Goal: Information Seeking & Learning: Find specific fact

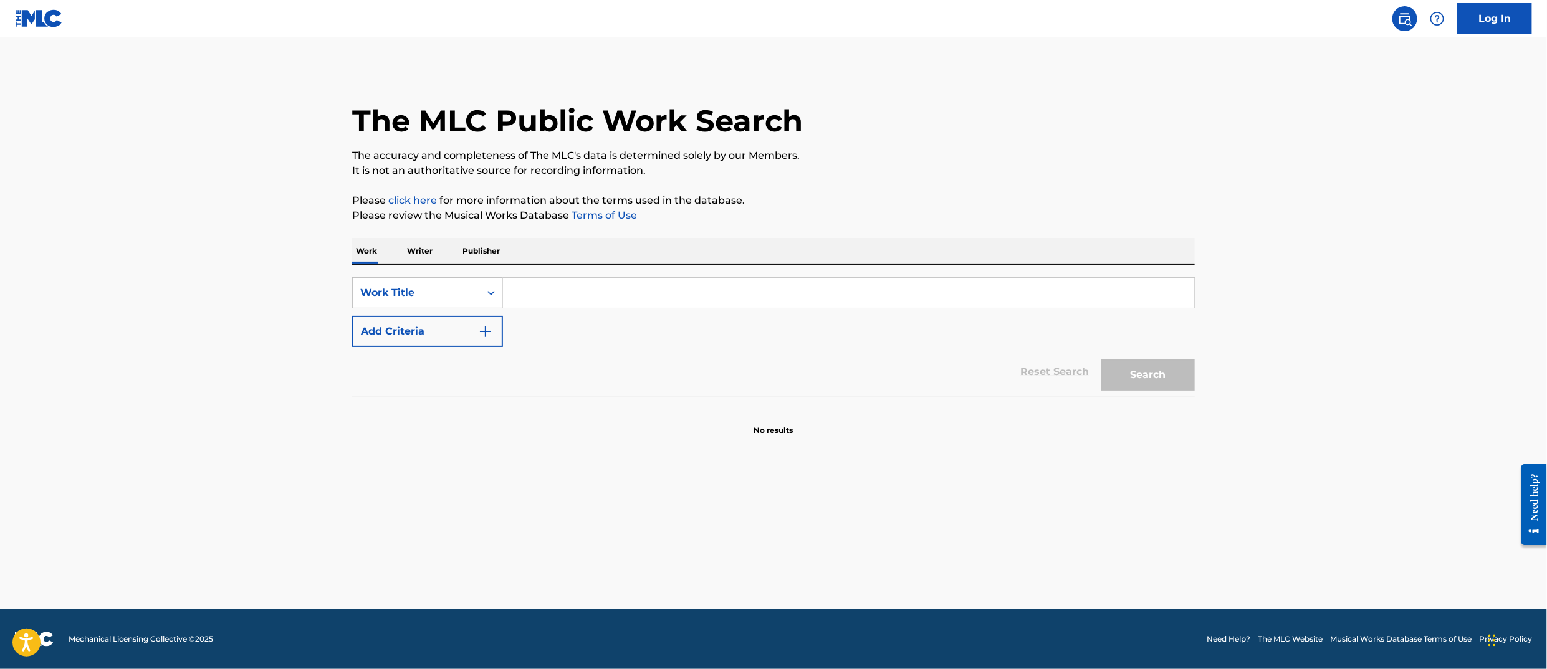
click at [557, 297] on input "Search Form" at bounding box center [848, 293] width 691 height 30
type input "la di da di"
click at [1101, 360] on button "Search" at bounding box center [1147, 375] width 93 height 31
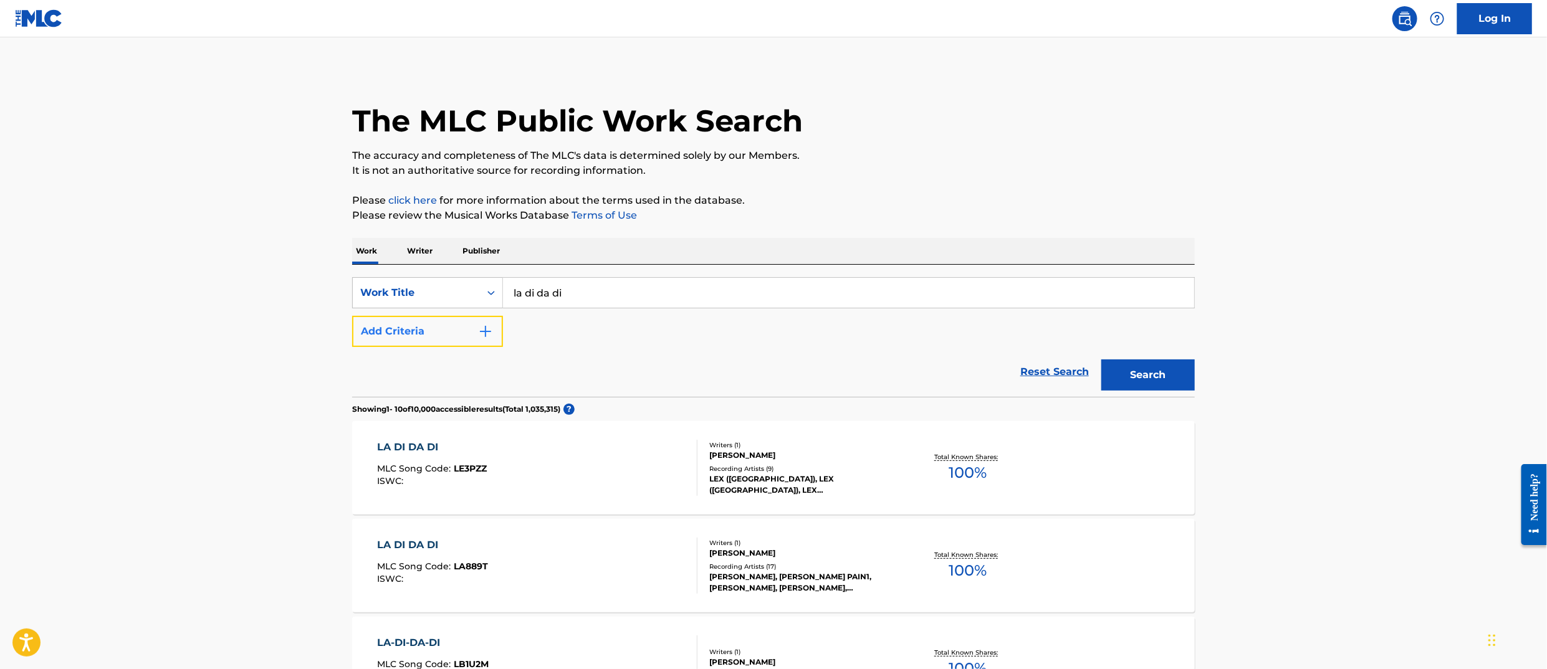
click at [391, 335] on button "Add Criteria" at bounding box center [427, 331] width 151 height 31
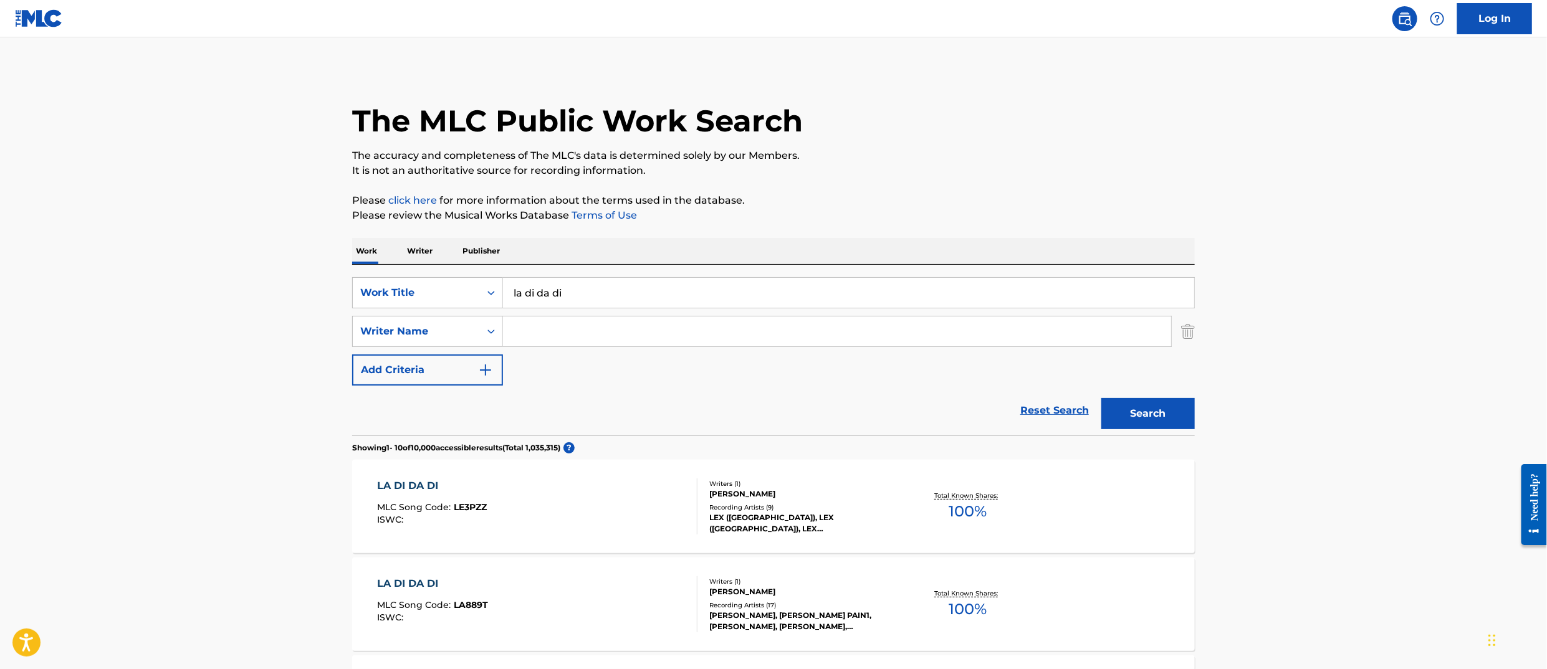
click at [544, 332] on input "Search Form" at bounding box center [837, 332] width 668 height 30
type input "[PERSON_NAME]"
click at [1101, 398] on button "Search" at bounding box center [1147, 413] width 93 height 31
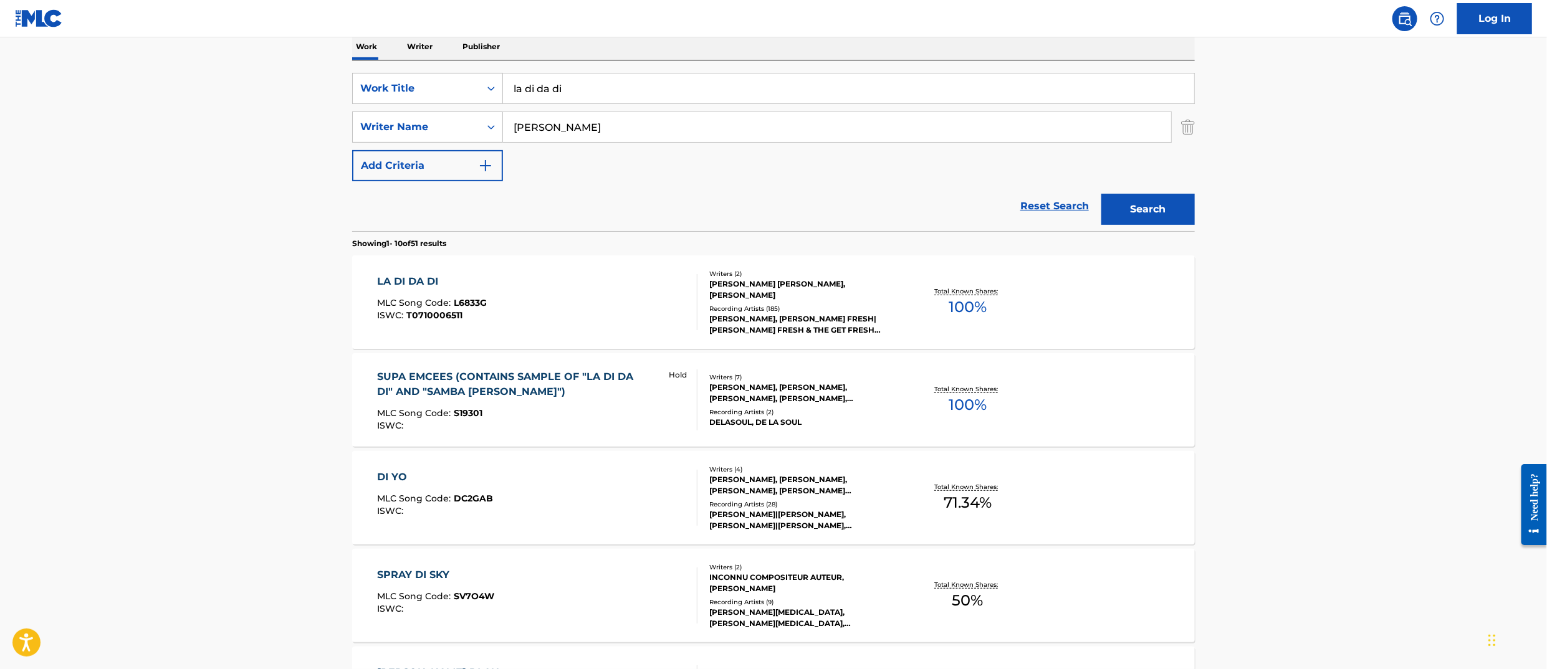
scroll to position [163, 0]
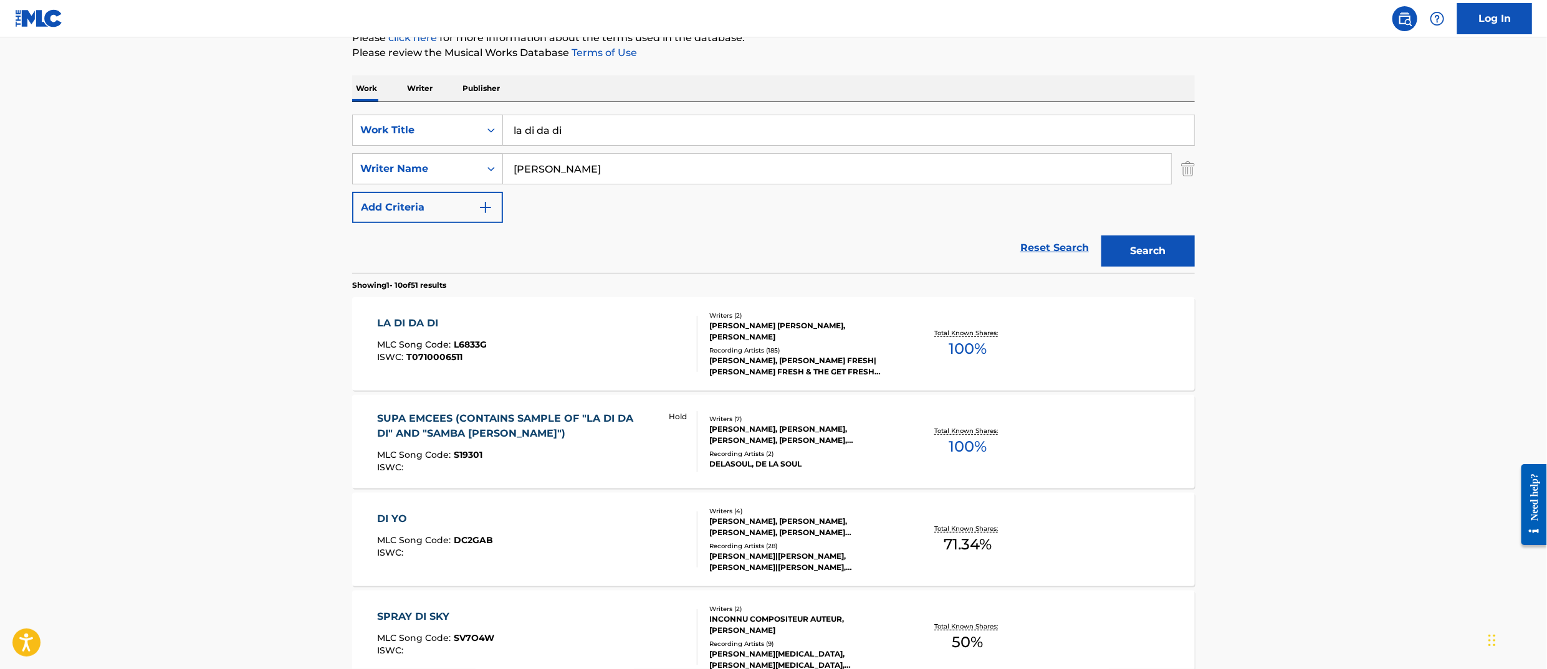
click at [413, 325] on div "LA DI DA DI" at bounding box center [433, 323] width 110 height 15
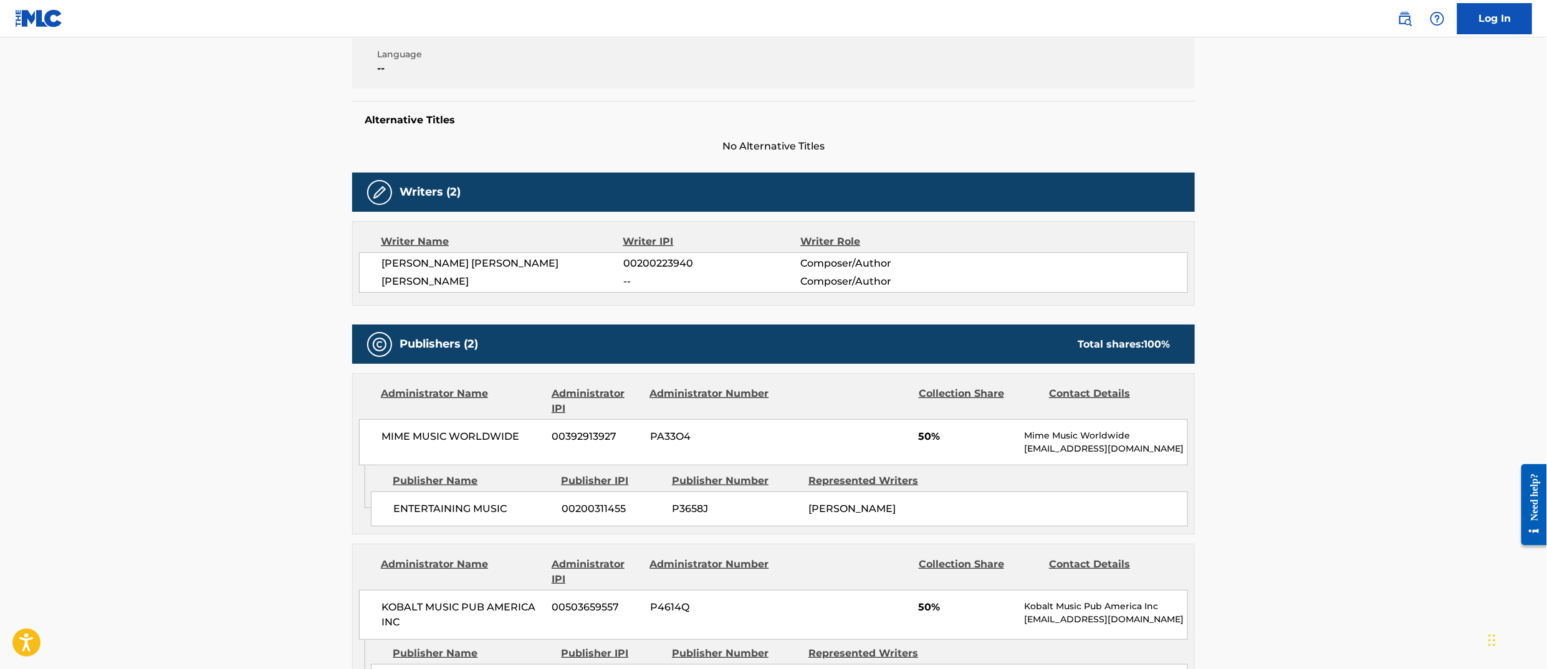
scroll to position [261, 0]
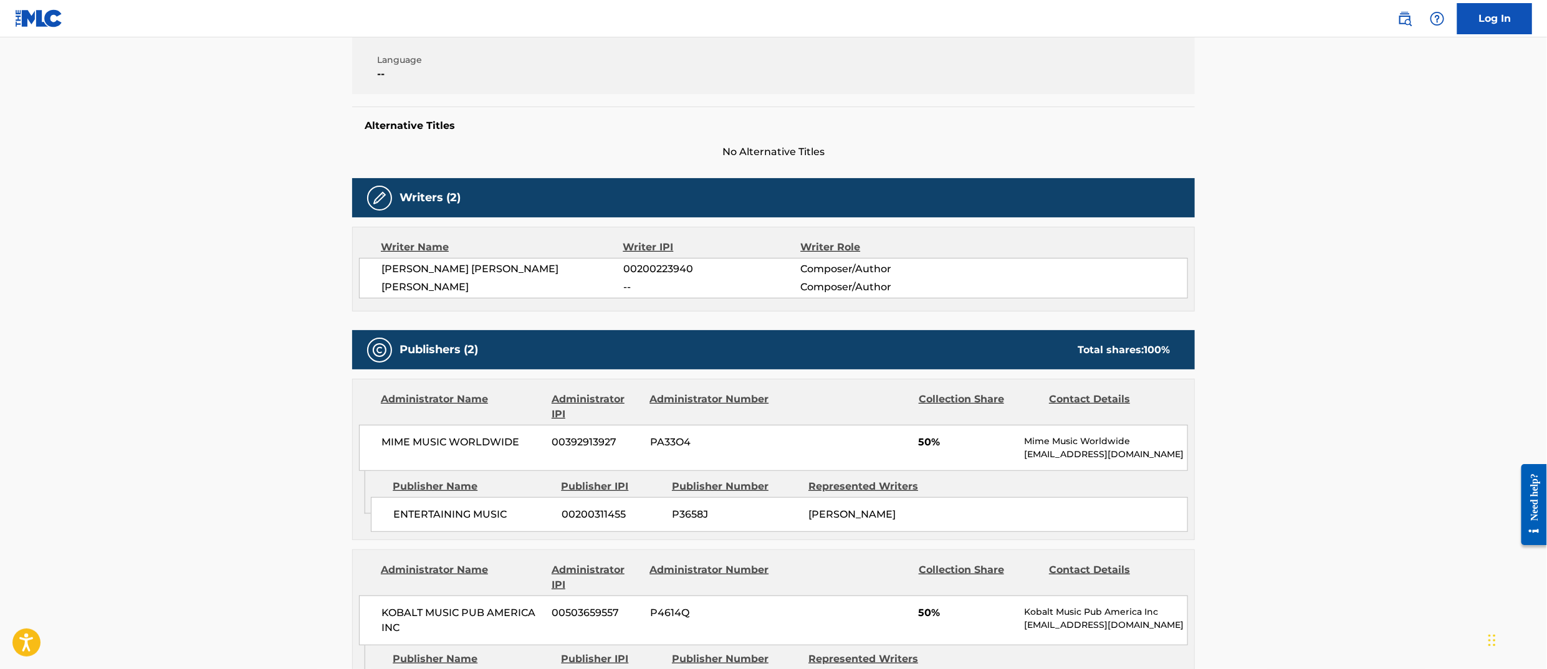
scroll to position [163, 0]
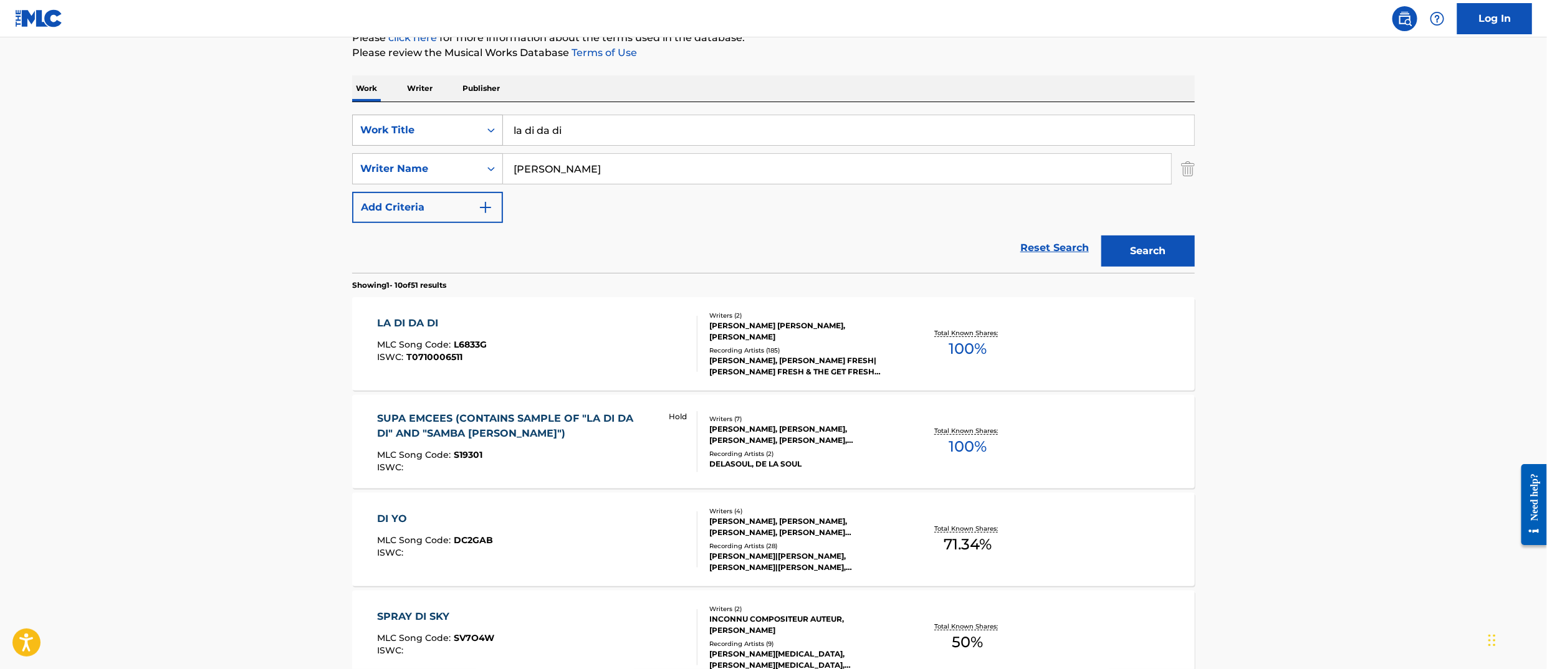
drag, startPoint x: 606, startPoint y: 125, endPoint x: 436, endPoint y: 119, distance: 170.3
click at [436, 119] on div "SearchWithCriteria50913ae3-c22c-4d41-9411-5d4443e5b1b1 Work Title la di da di" at bounding box center [773, 130] width 843 height 31
paste input "Can You Stand The Rain"
type input "Can You Stand The Rain"
drag, startPoint x: 589, startPoint y: 160, endPoint x: 579, endPoint y: 172, distance: 16.0
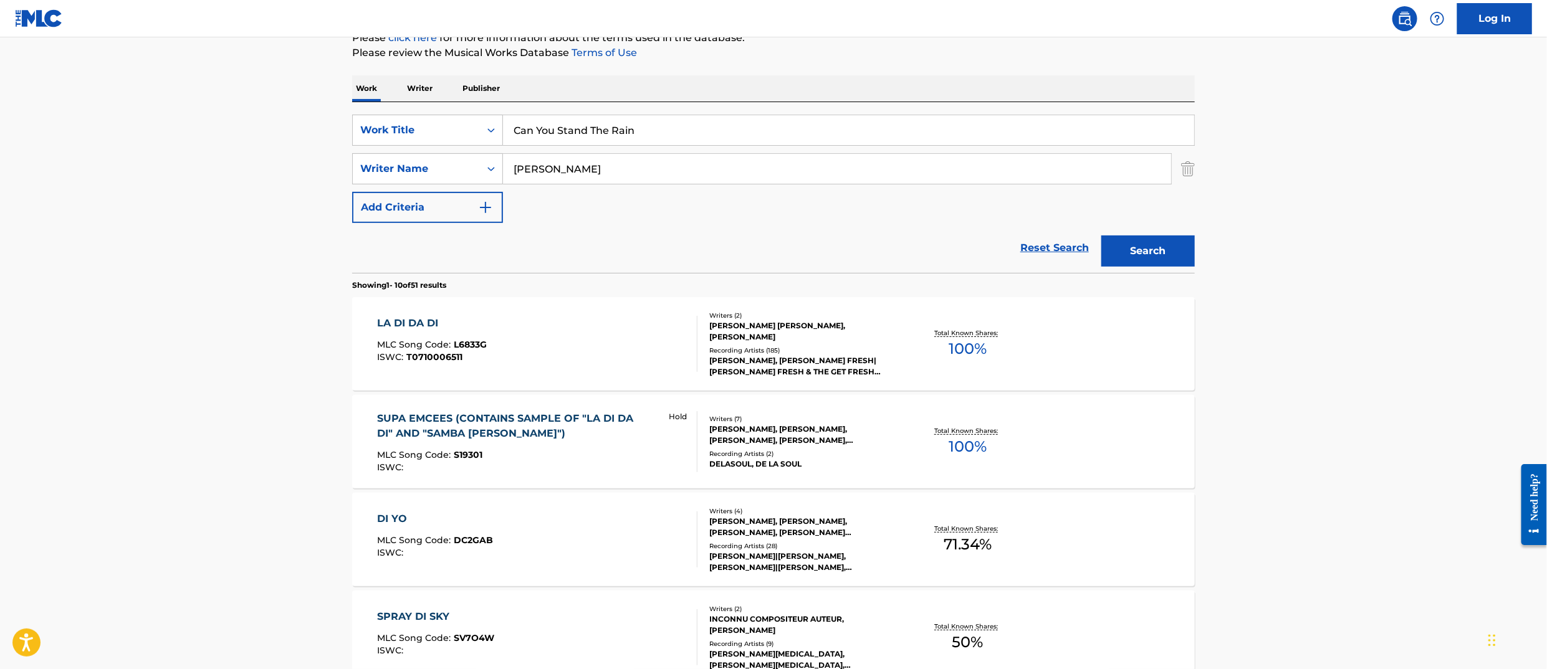
click at [579, 172] on input "[PERSON_NAME]" at bounding box center [837, 169] width 668 height 30
type input "[PERSON_NAME]"
click at [1101, 236] on button "Search" at bounding box center [1147, 251] width 93 height 31
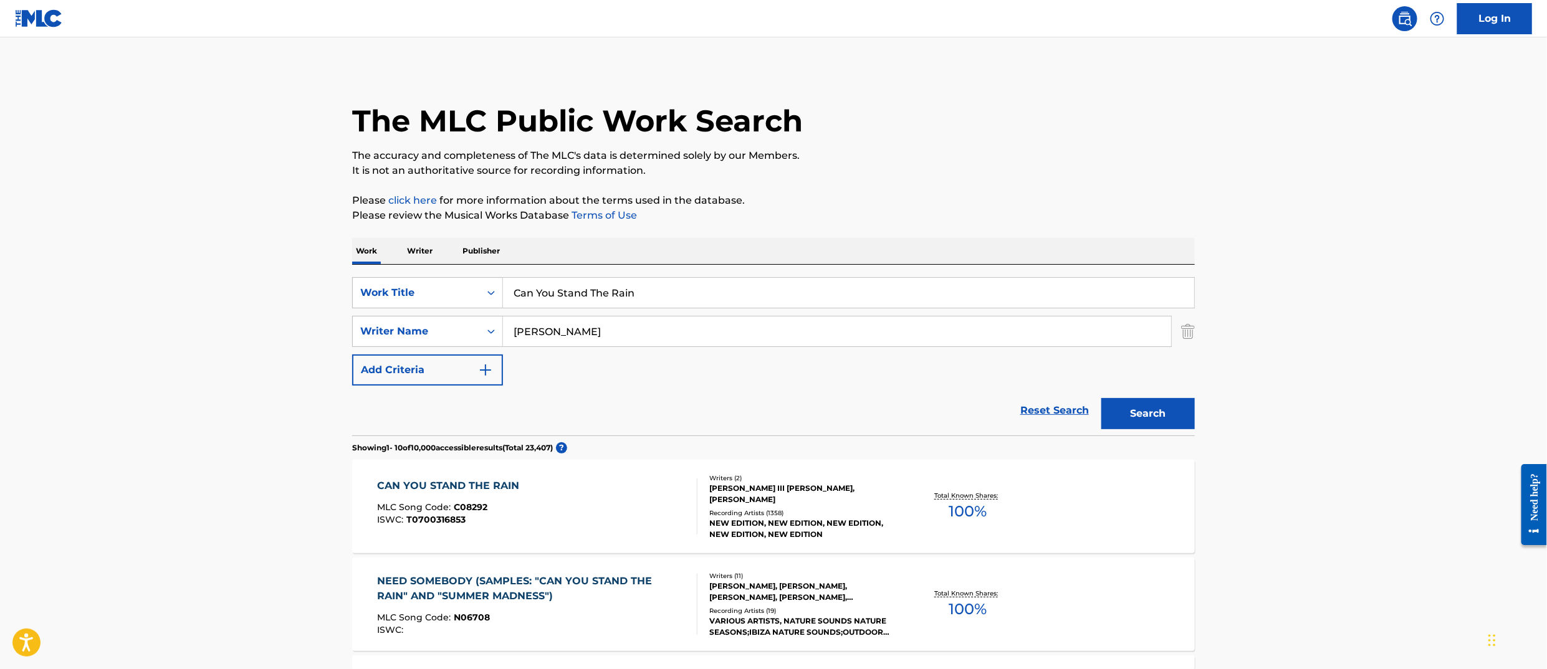
click at [484, 482] on div "CAN YOU STAND THE RAIN" at bounding box center [452, 486] width 148 height 15
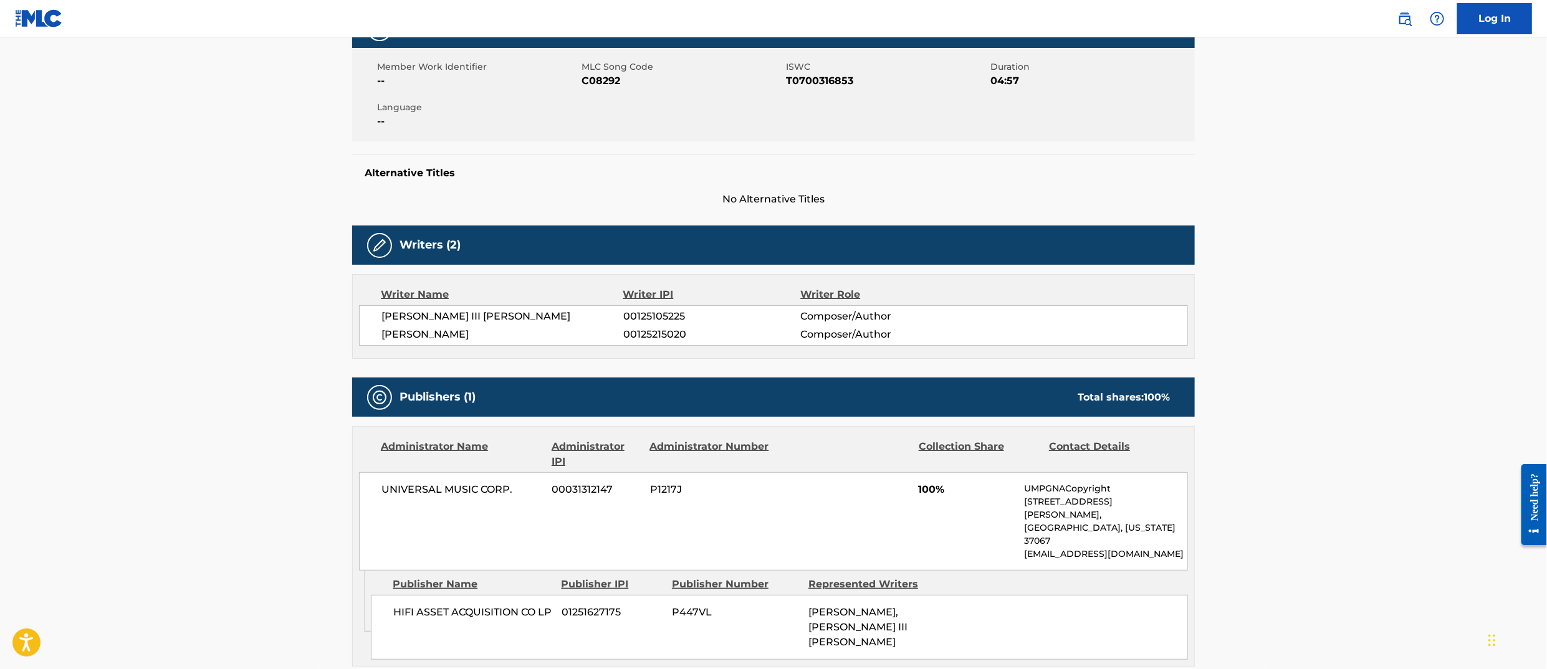
scroll to position [236, 0]
